Goal: Communication & Community: Connect with others

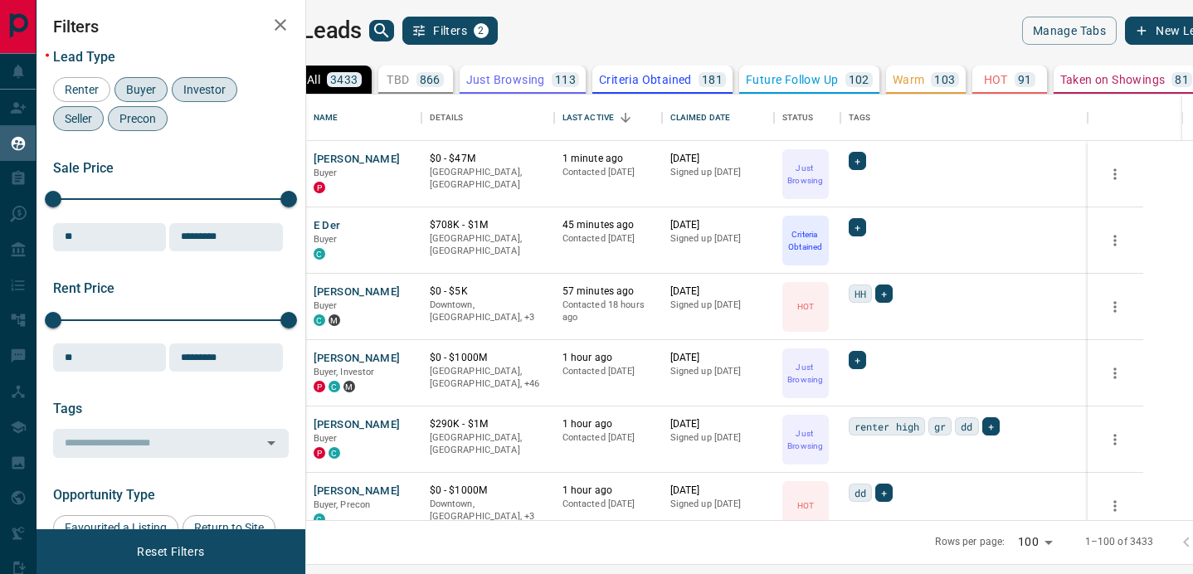
scroll to position [426, 879]
click at [341, 225] on button "E Der" at bounding box center [327, 226] width 27 height 16
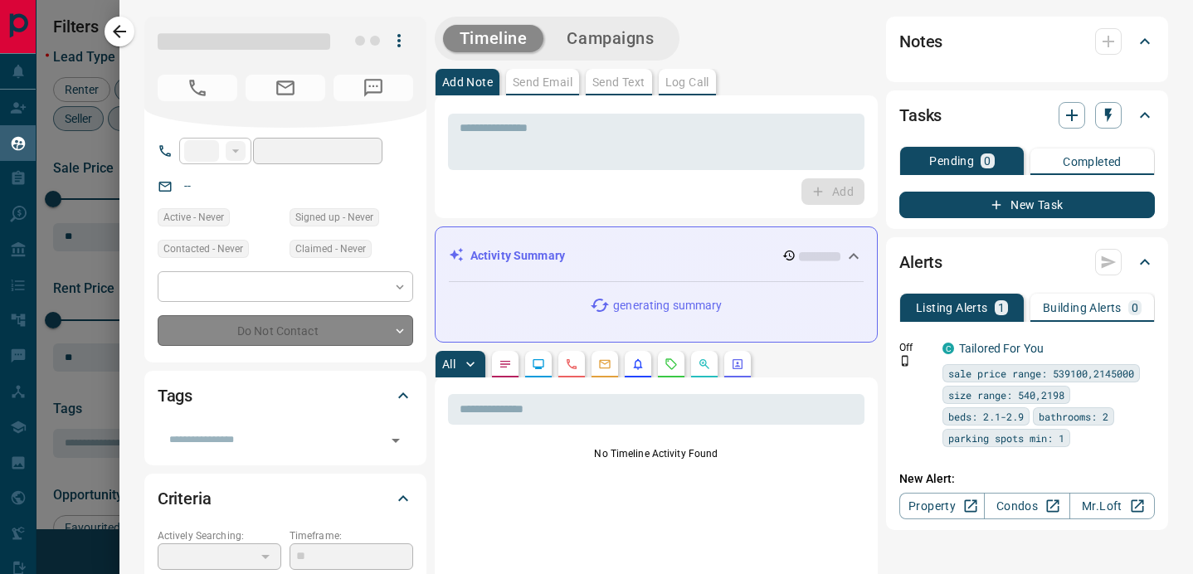
type input "**"
type input "**********"
type input "*"
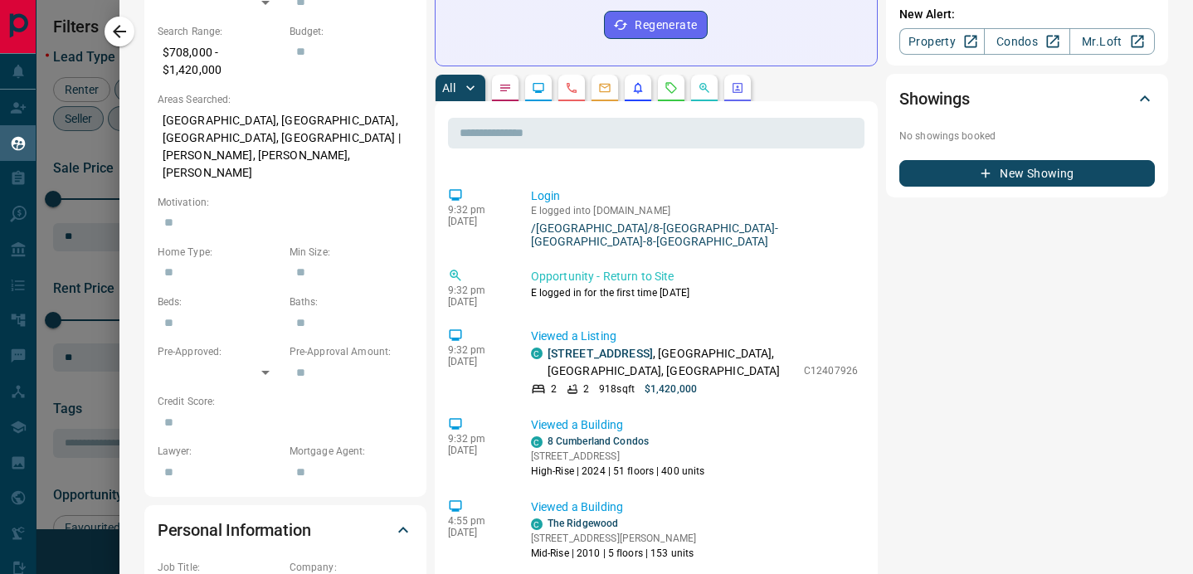
scroll to position [416, 0]
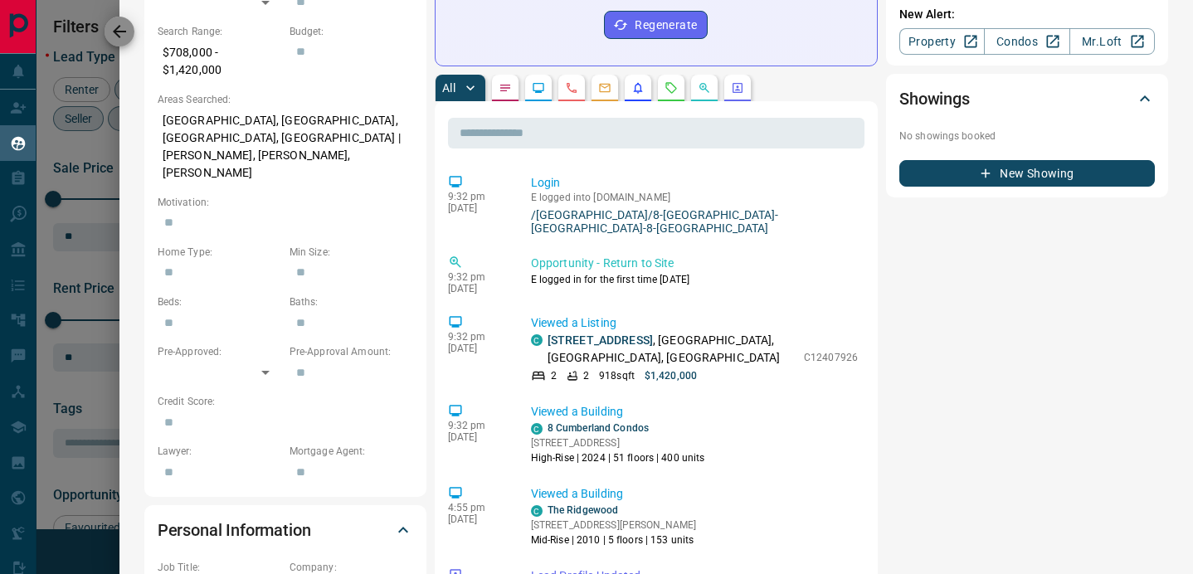
click at [124, 40] on icon "button" at bounding box center [119, 32] width 20 height 20
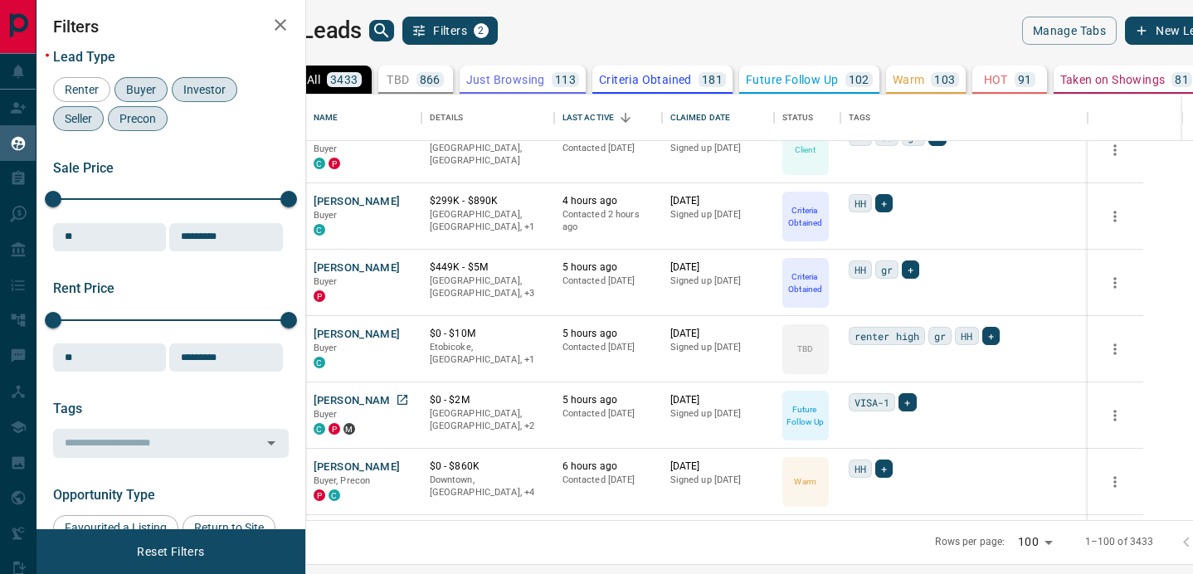
scroll to position [1291, 0]
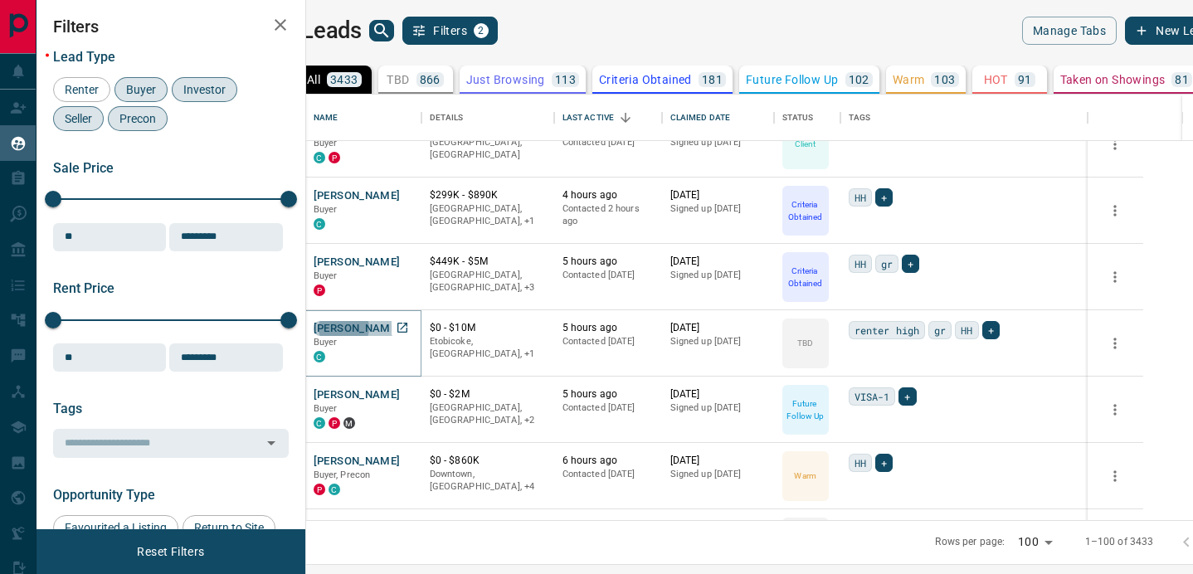
click at [401, 324] on button "[PERSON_NAME]" at bounding box center [357, 329] width 87 height 16
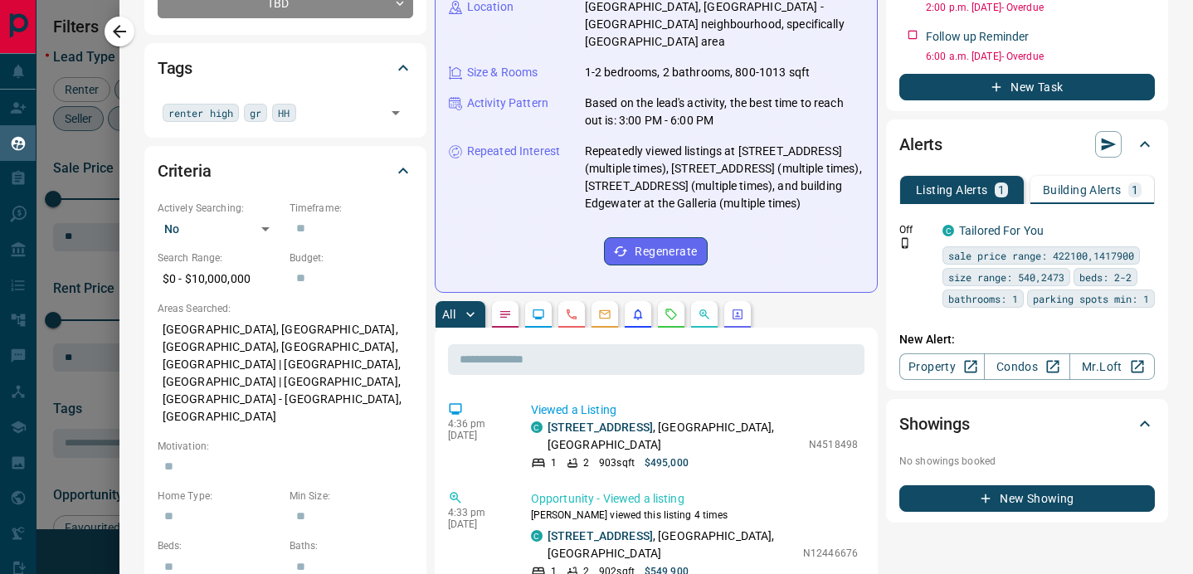
scroll to position [461, 0]
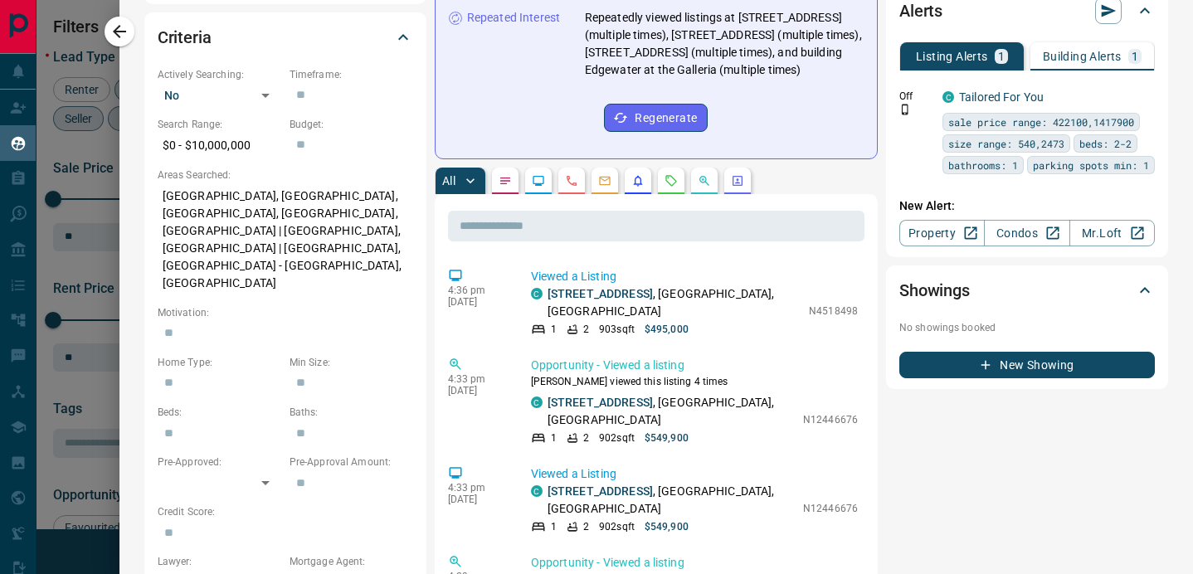
click at [602, 184] on icon "Emails" at bounding box center [604, 181] width 11 height 9
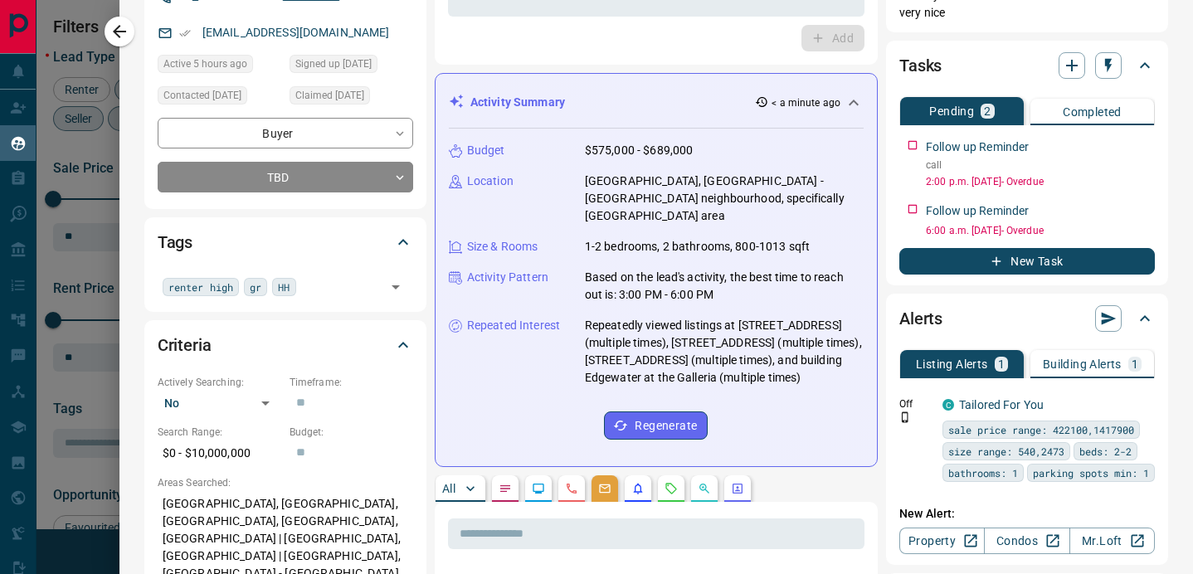
scroll to position [0, 0]
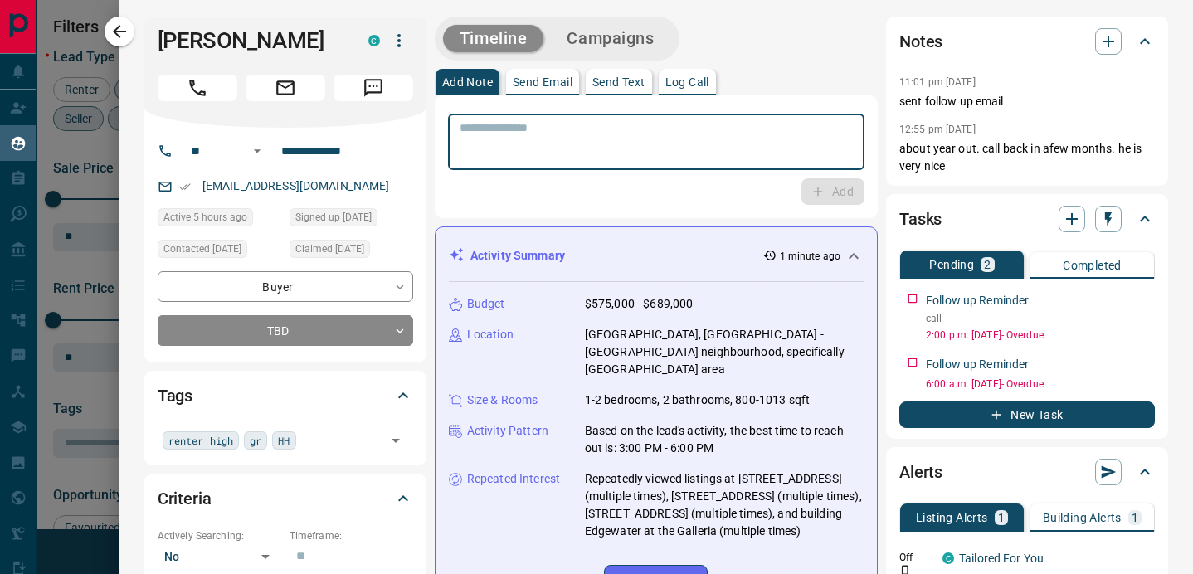
click at [593, 121] on textarea at bounding box center [656, 142] width 393 height 42
type textarea "**********"
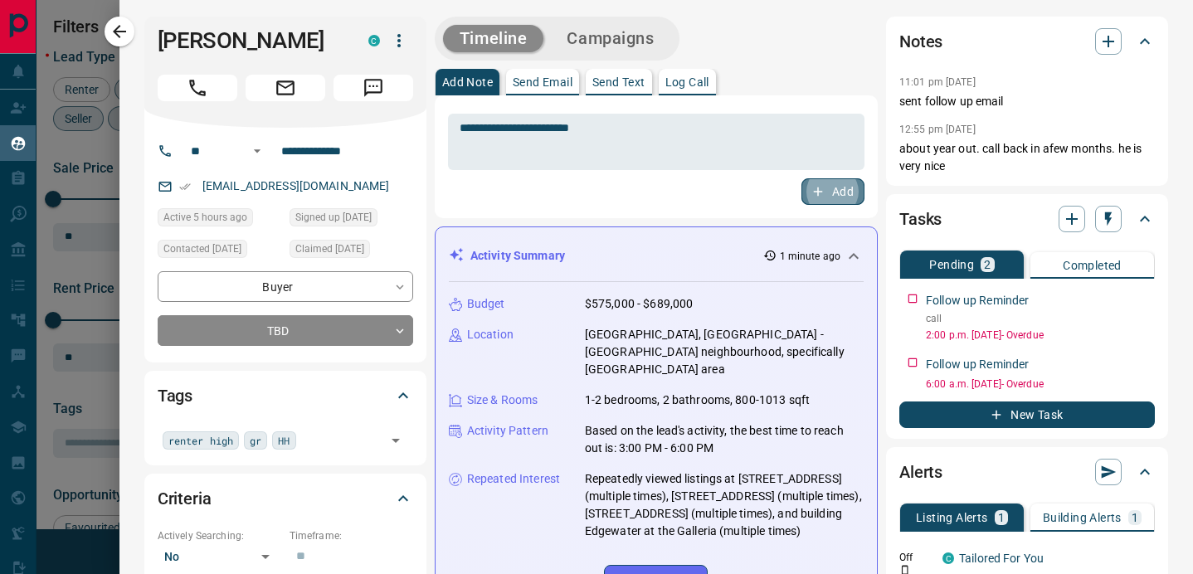
click at [839, 186] on button "Add" at bounding box center [832, 191] width 63 height 27
click at [118, 35] on icon "button" at bounding box center [119, 31] width 13 height 13
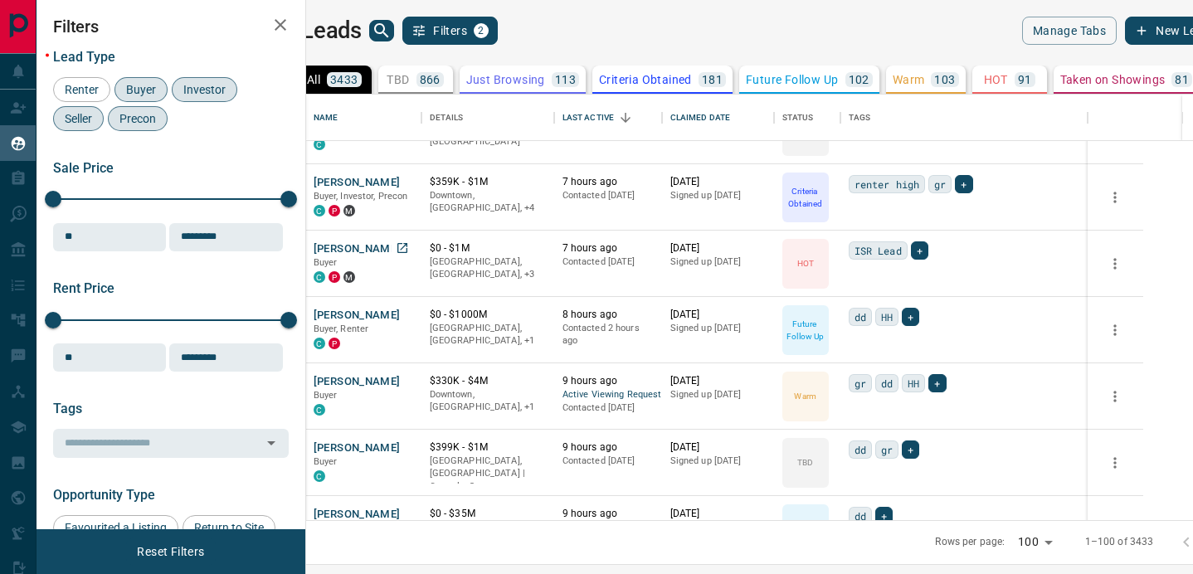
scroll to position [1987, 0]
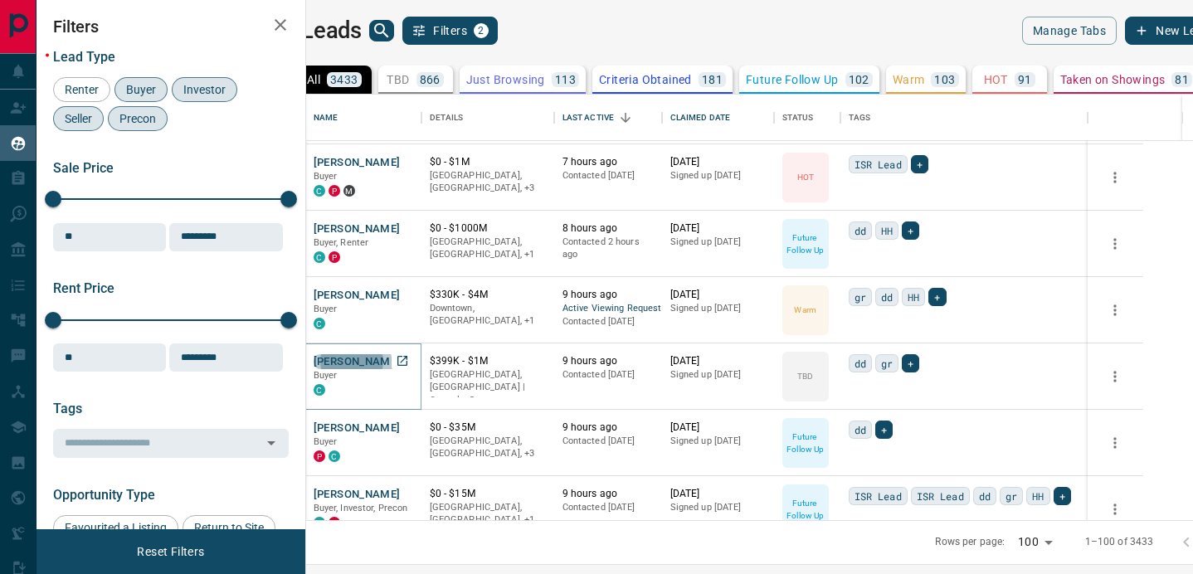
click at [385, 366] on button "[PERSON_NAME]" at bounding box center [357, 362] width 87 height 16
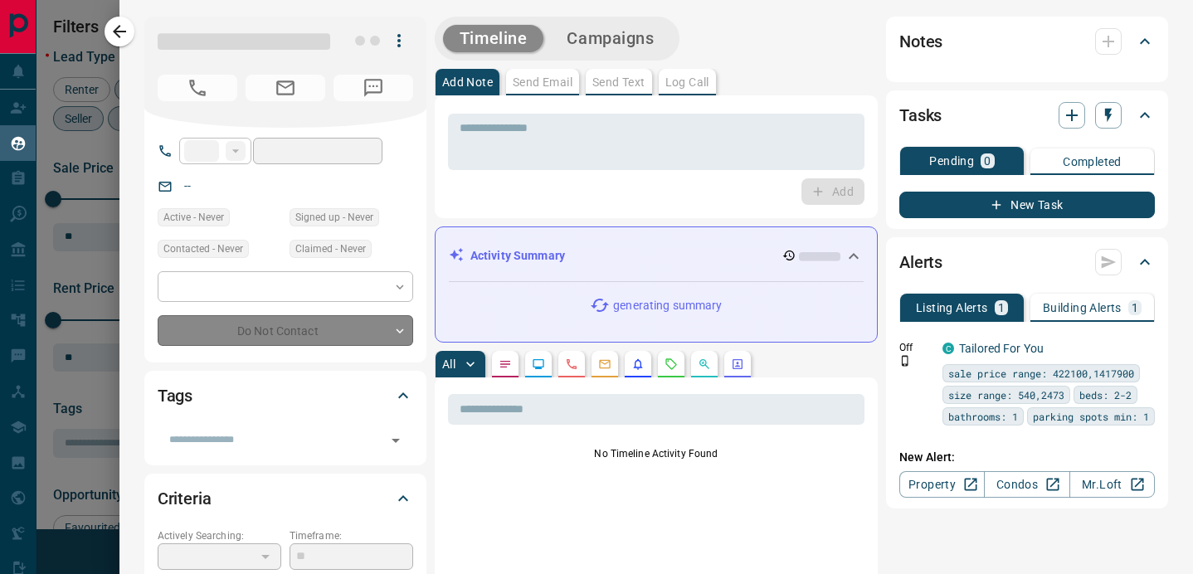
type input "**"
type input "**********"
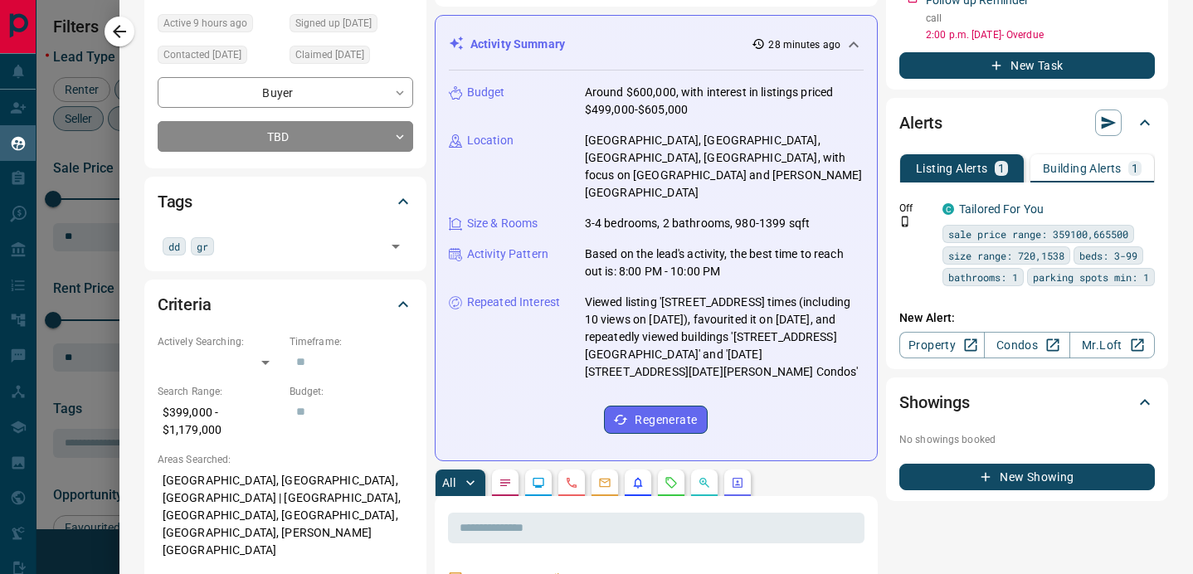
scroll to position [0, 0]
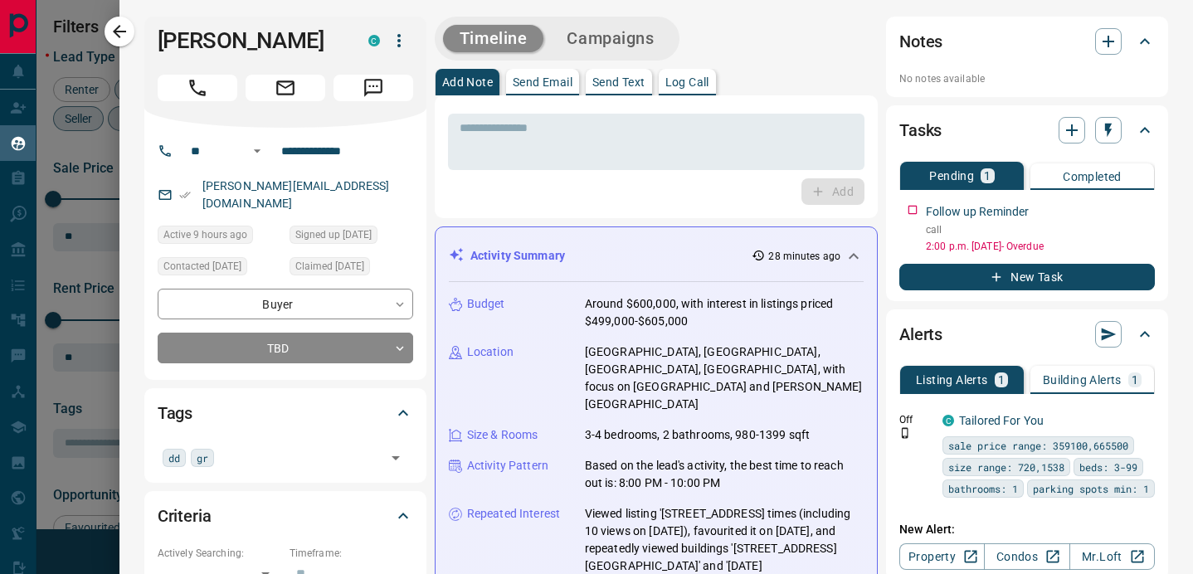
click at [534, 96] on div "* ​ Add" at bounding box center [656, 156] width 443 height 123
click at [534, 91] on button "Send Email" at bounding box center [542, 82] width 73 height 27
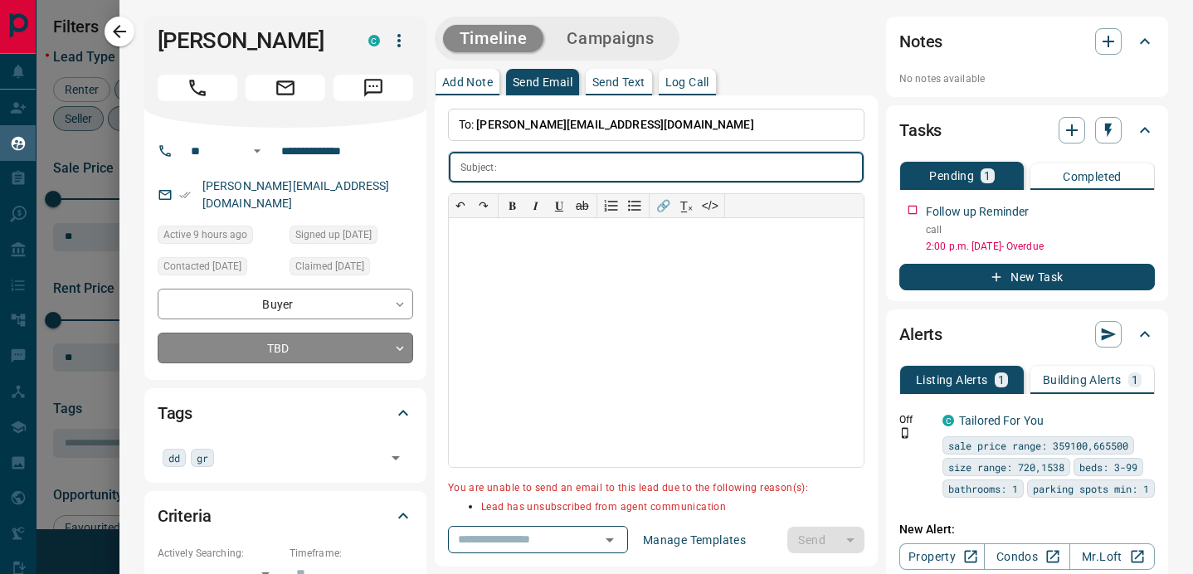
click at [322, 333] on body "Lead Transfers Claim Leads My Leads Tasks Opportunities Deals Campaigns Automat…" at bounding box center [596, 276] width 1193 height 553
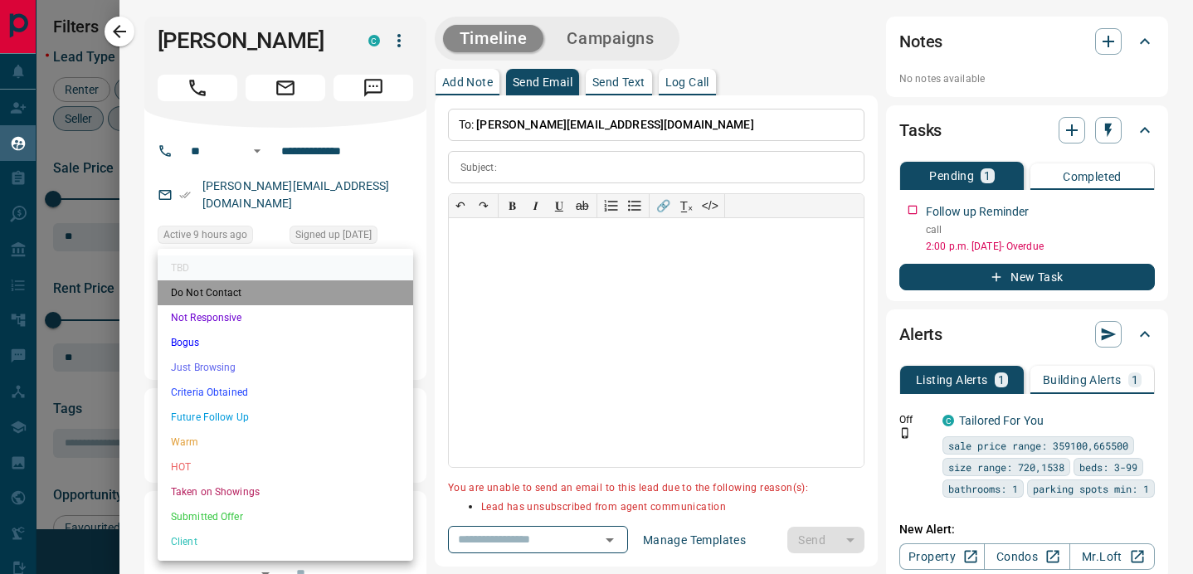
click at [316, 289] on li "Do Not Contact" at bounding box center [285, 292] width 255 height 25
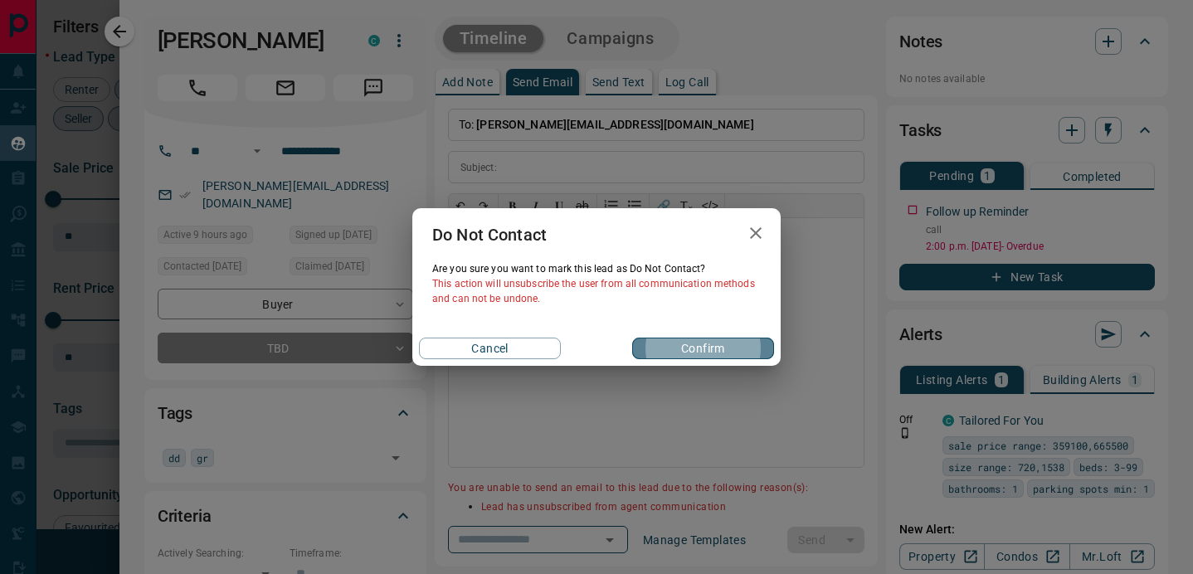
click at [684, 352] on button "Confirm" at bounding box center [703, 349] width 142 height 22
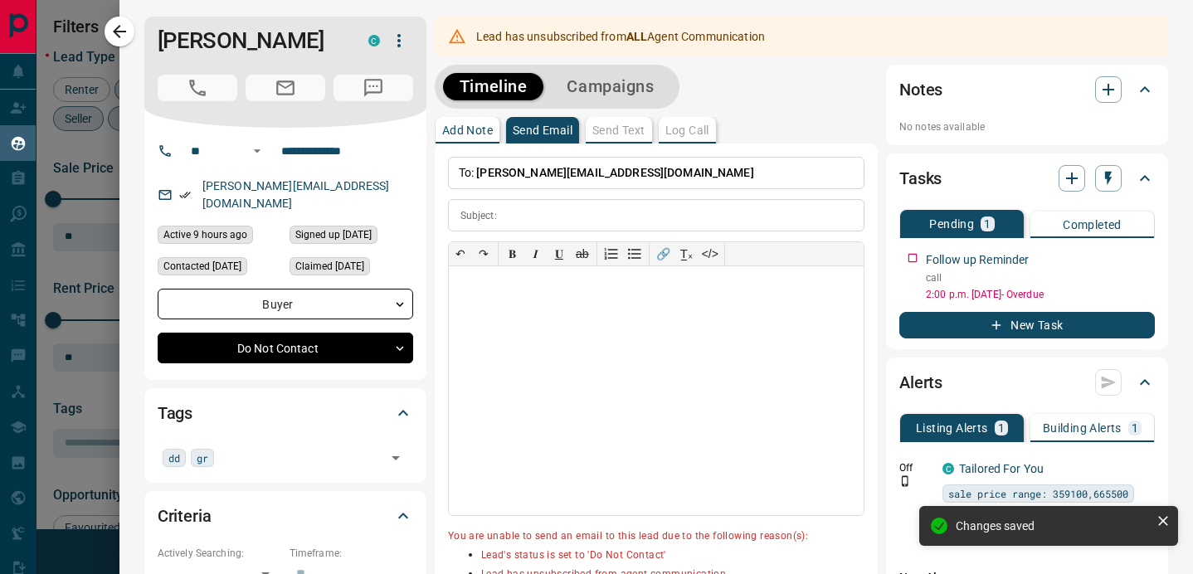
type input "*"
click at [129, 24] on button "button" at bounding box center [120, 32] width 30 height 30
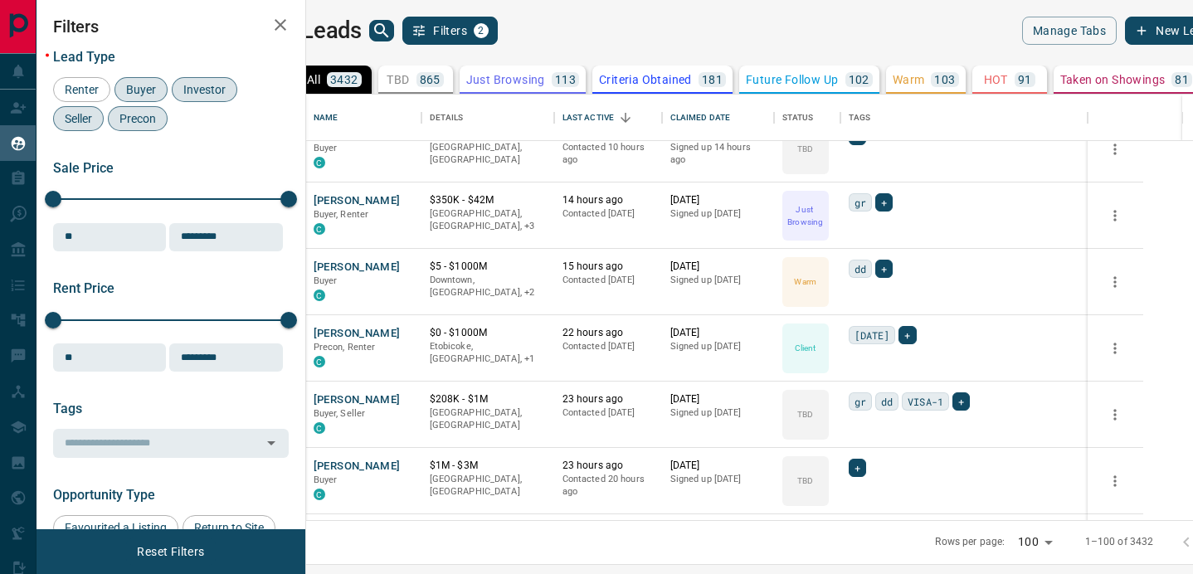
scroll to position [3116, 0]
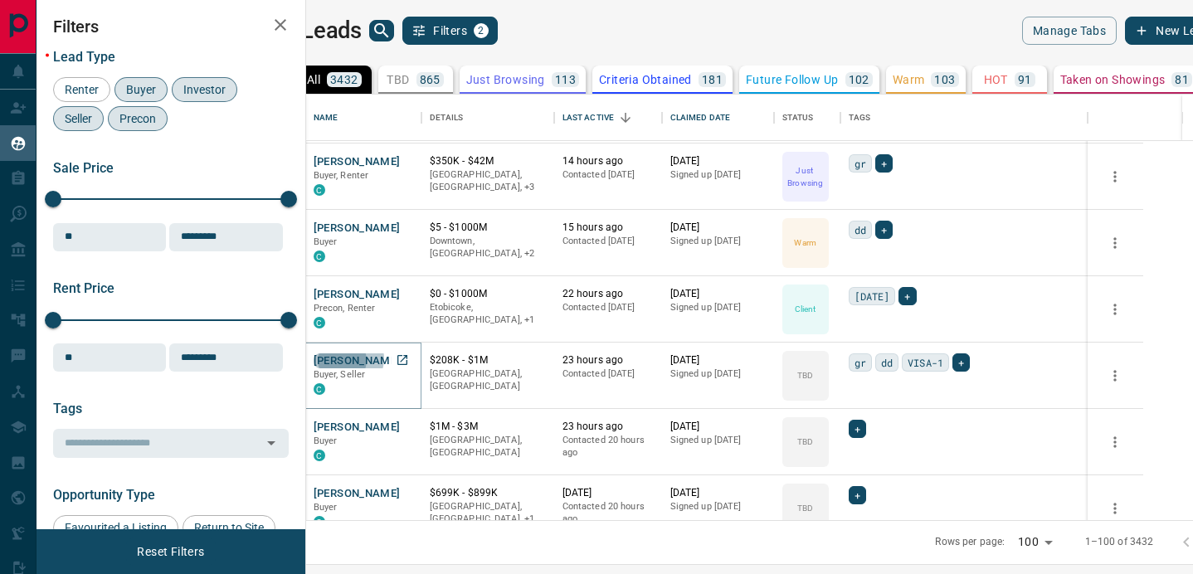
click at [395, 358] on button "[PERSON_NAME]" at bounding box center [357, 361] width 87 height 16
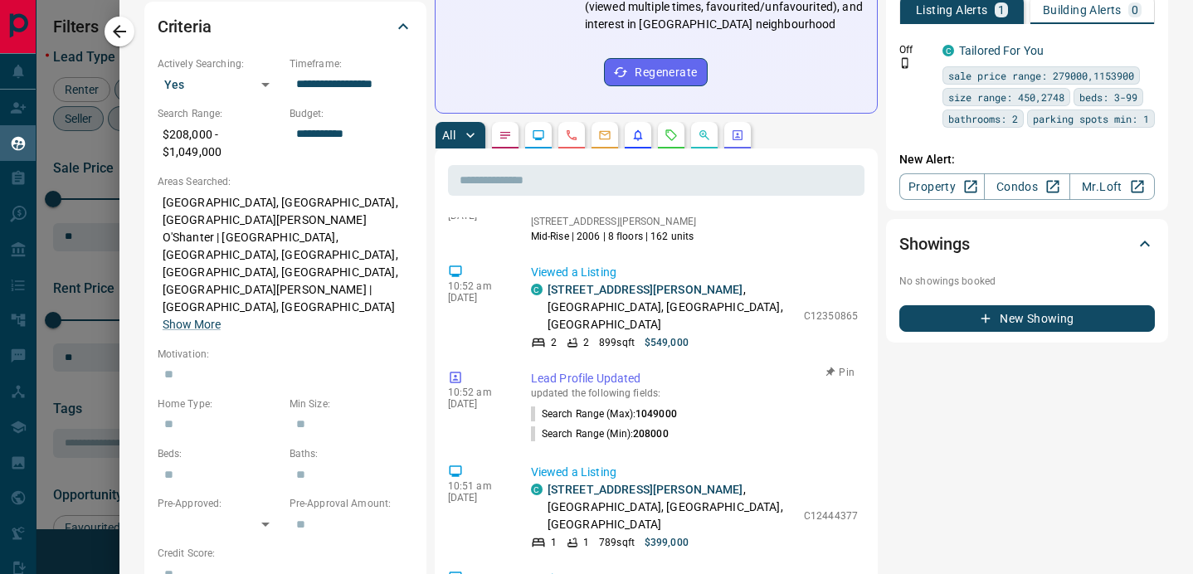
scroll to position [22, 0]
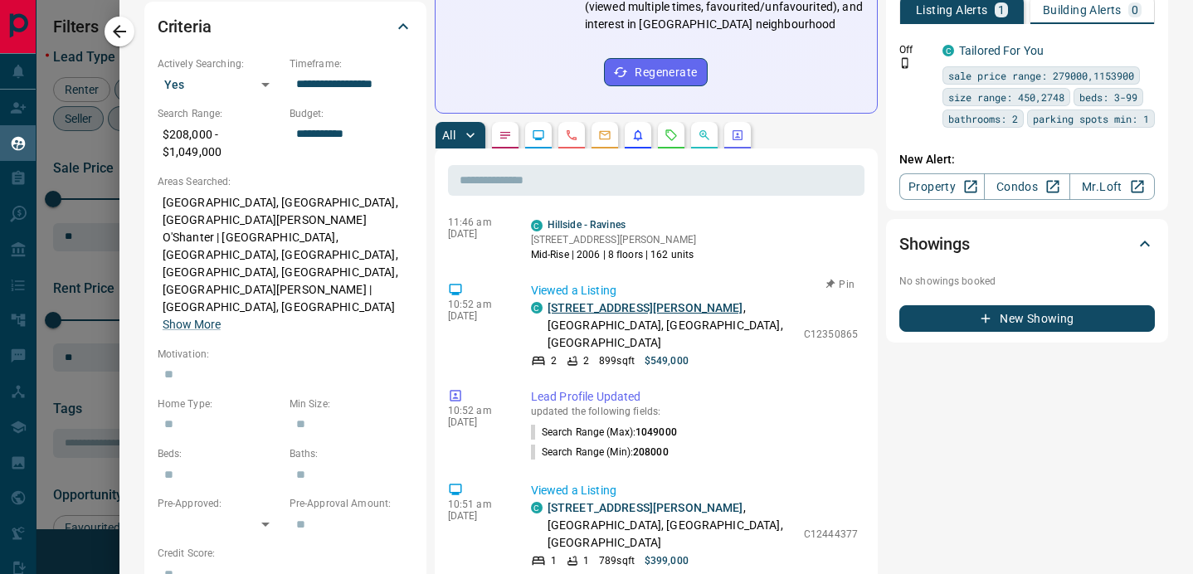
click at [614, 301] on link "[STREET_ADDRESS][PERSON_NAME]" at bounding box center [645, 307] width 196 height 13
click at [601, 129] on icon "Emails" at bounding box center [604, 135] width 13 height 13
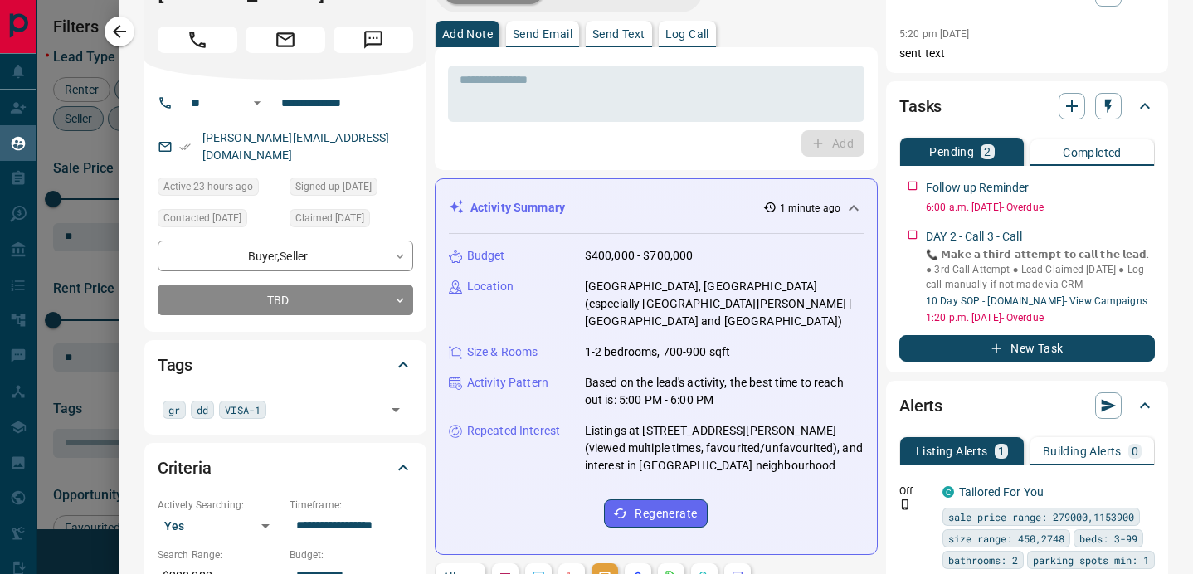
scroll to position [0, 0]
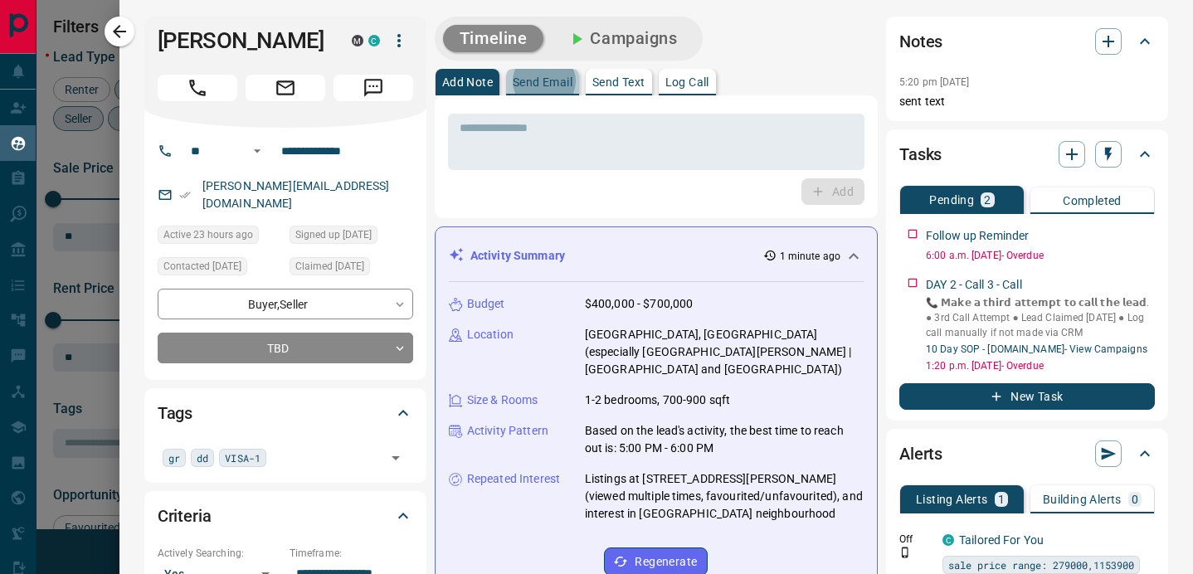
click at [555, 80] on p "Send Email" at bounding box center [543, 82] width 60 height 12
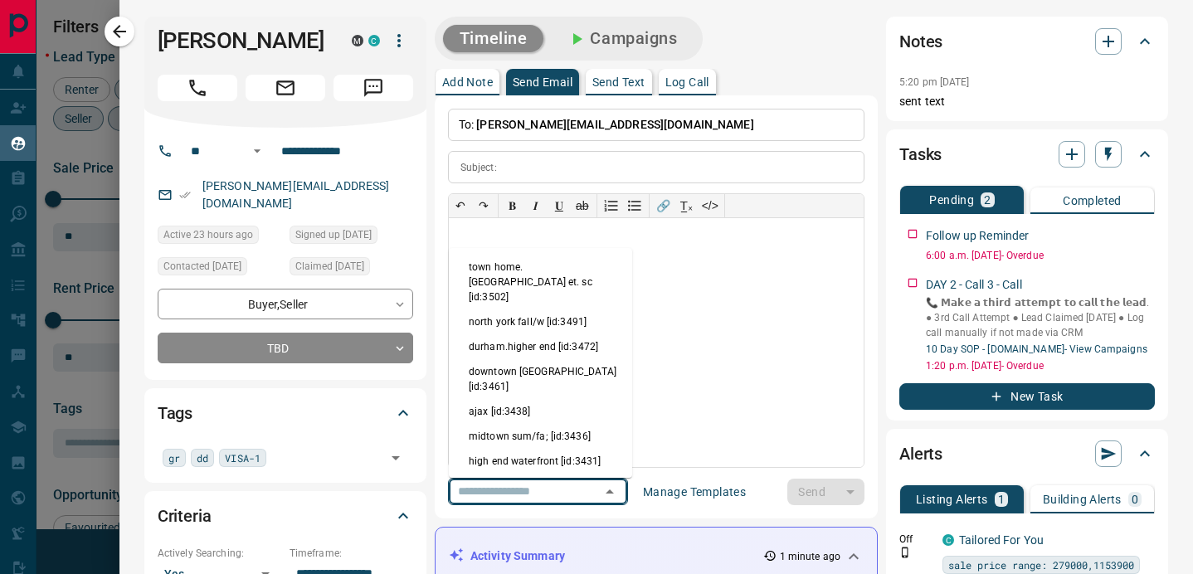
click at [515, 486] on input "text" at bounding box center [514, 491] width 126 height 21
click at [512, 309] on li "north york fall/w [id:3491]" at bounding box center [540, 321] width 183 height 25
type input "**********"
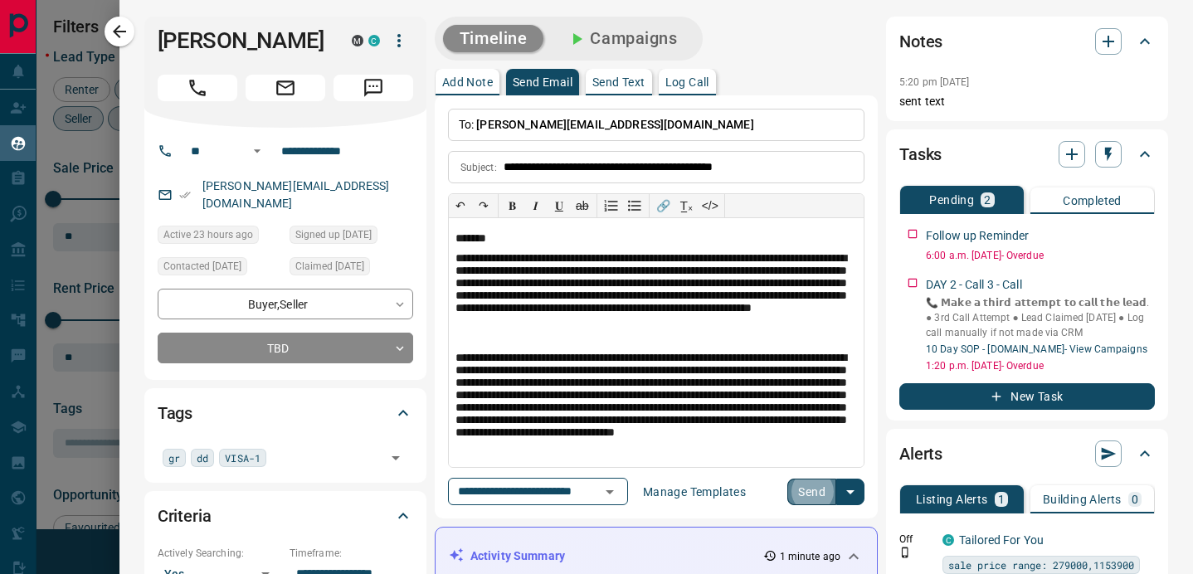
click at [810, 497] on button "Send" at bounding box center [811, 492] width 49 height 27
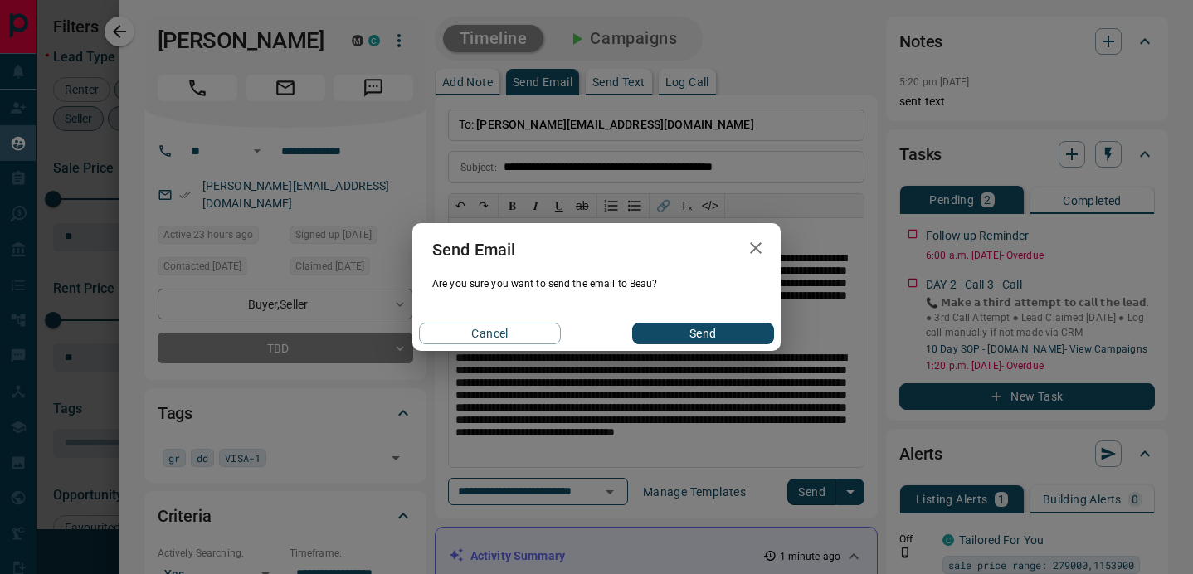
click at [720, 328] on button "Send" at bounding box center [703, 334] width 142 height 22
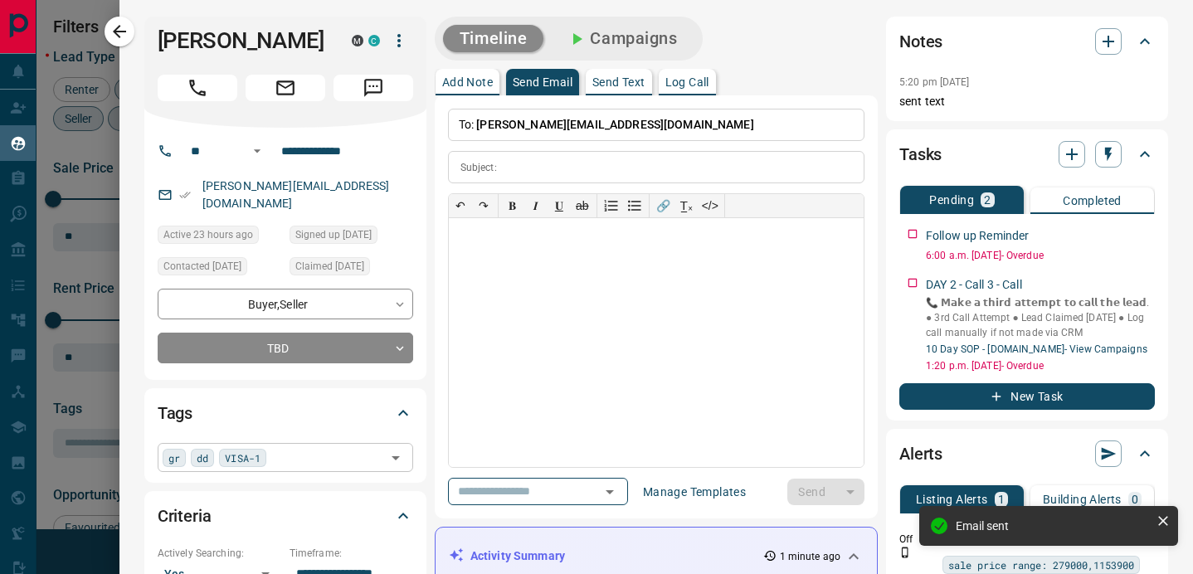
click at [347, 445] on div "gr dd VISA-1 ​" at bounding box center [285, 457] width 255 height 28
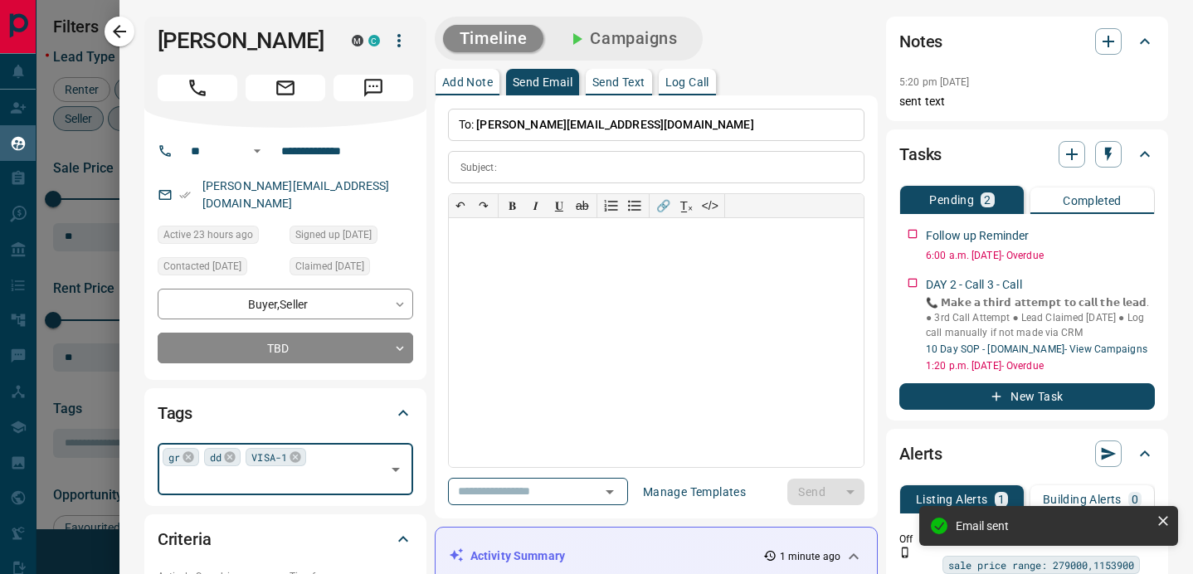
click at [308, 471] on input "text" at bounding box center [272, 480] width 218 height 18
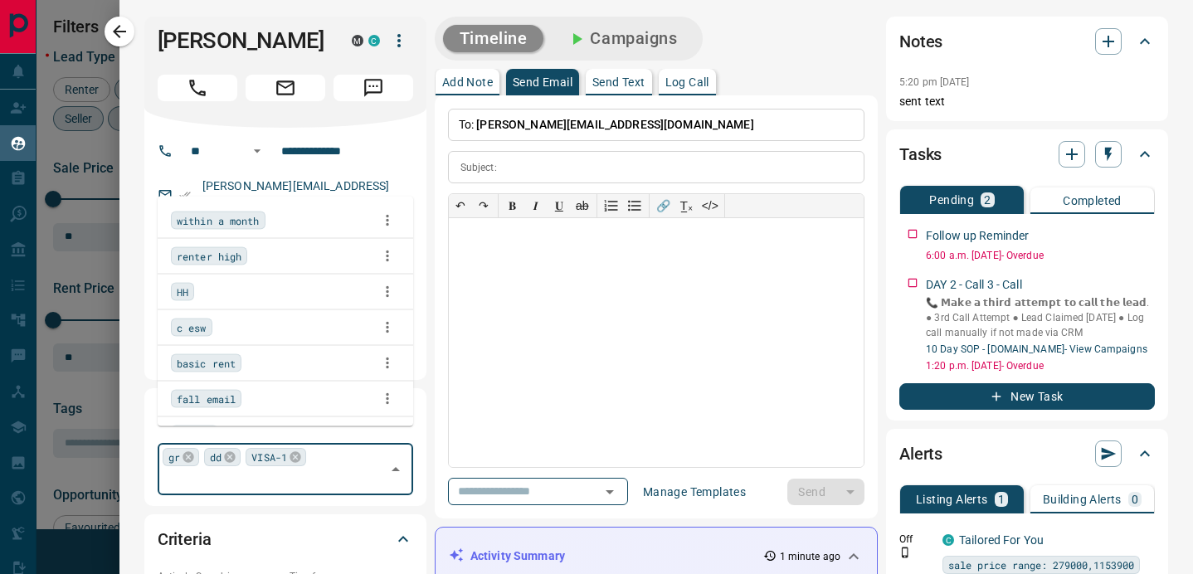
click at [252, 289] on div "HH" at bounding box center [285, 292] width 229 height 25
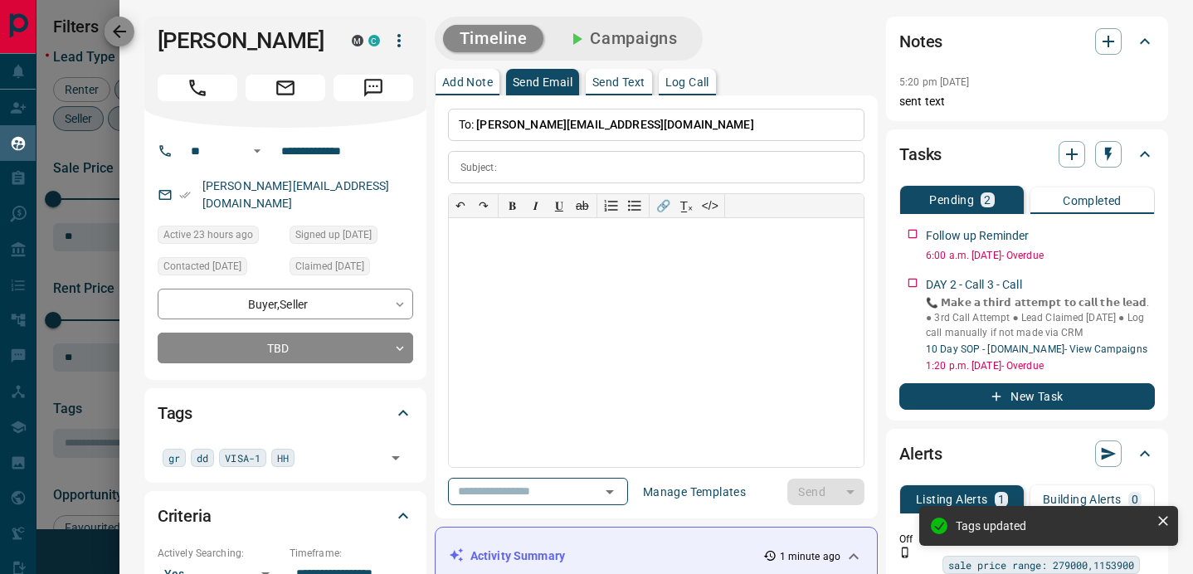
click at [116, 41] on button "button" at bounding box center [120, 32] width 30 height 30
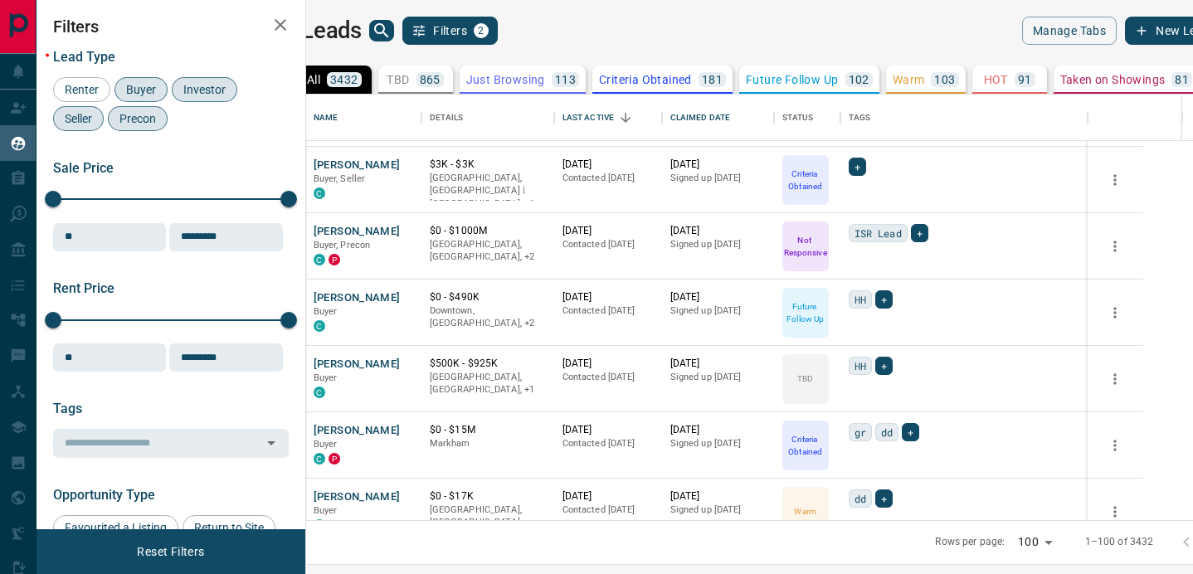
scroll to position [3843, 0]
